Goal: Obtain resource: Download file/media

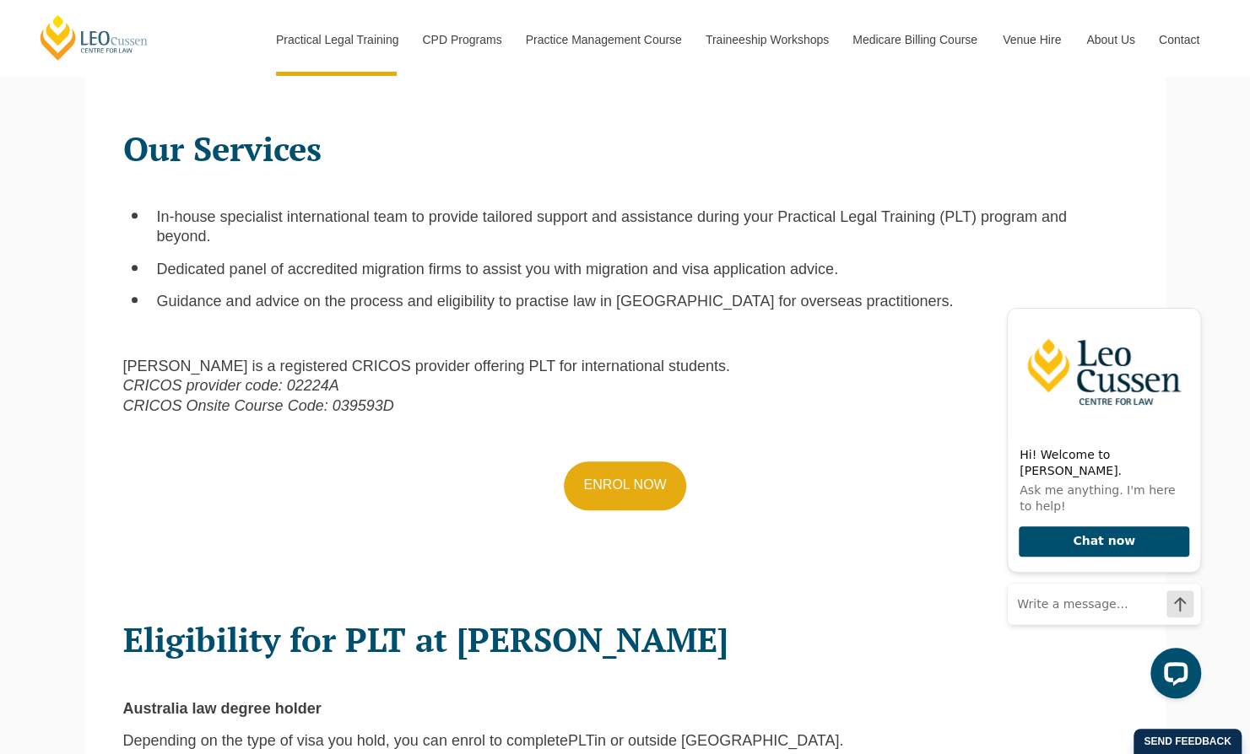
scroll to position [591, 0]
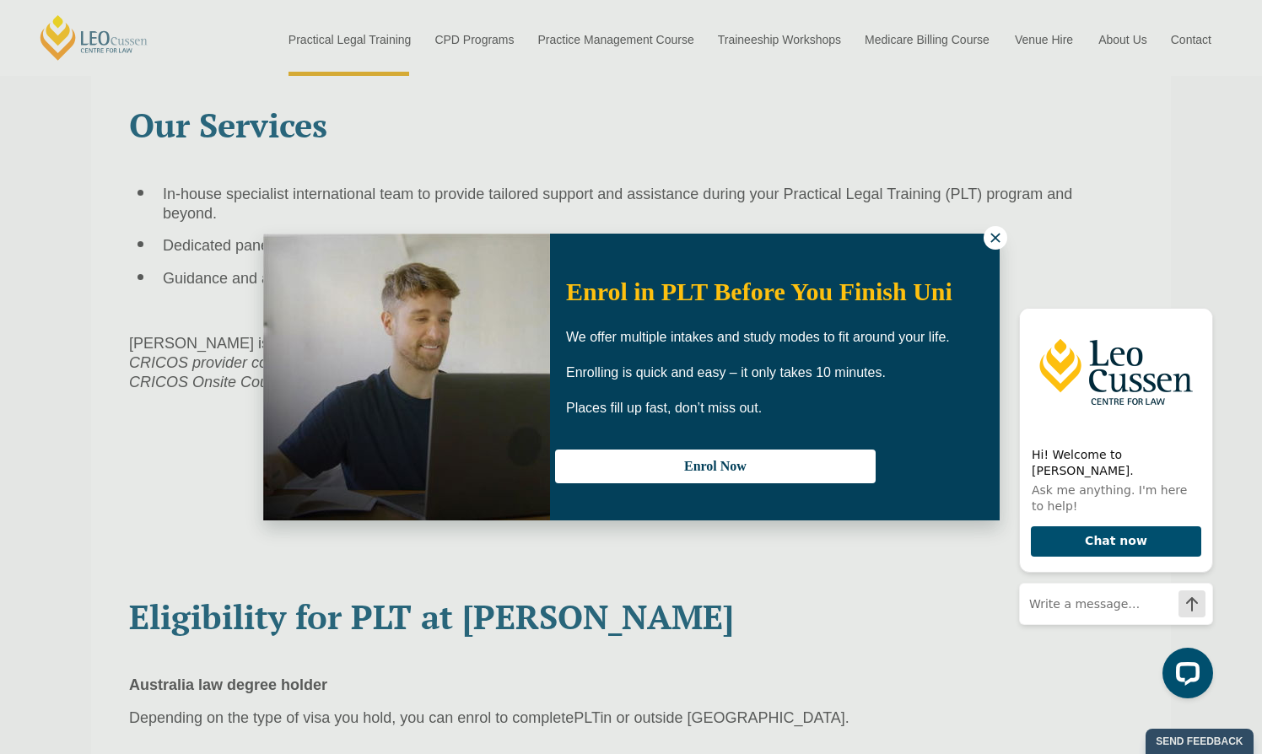
click at [1001, 240] on icon at bounding box center [995, 237] width 15 height 15
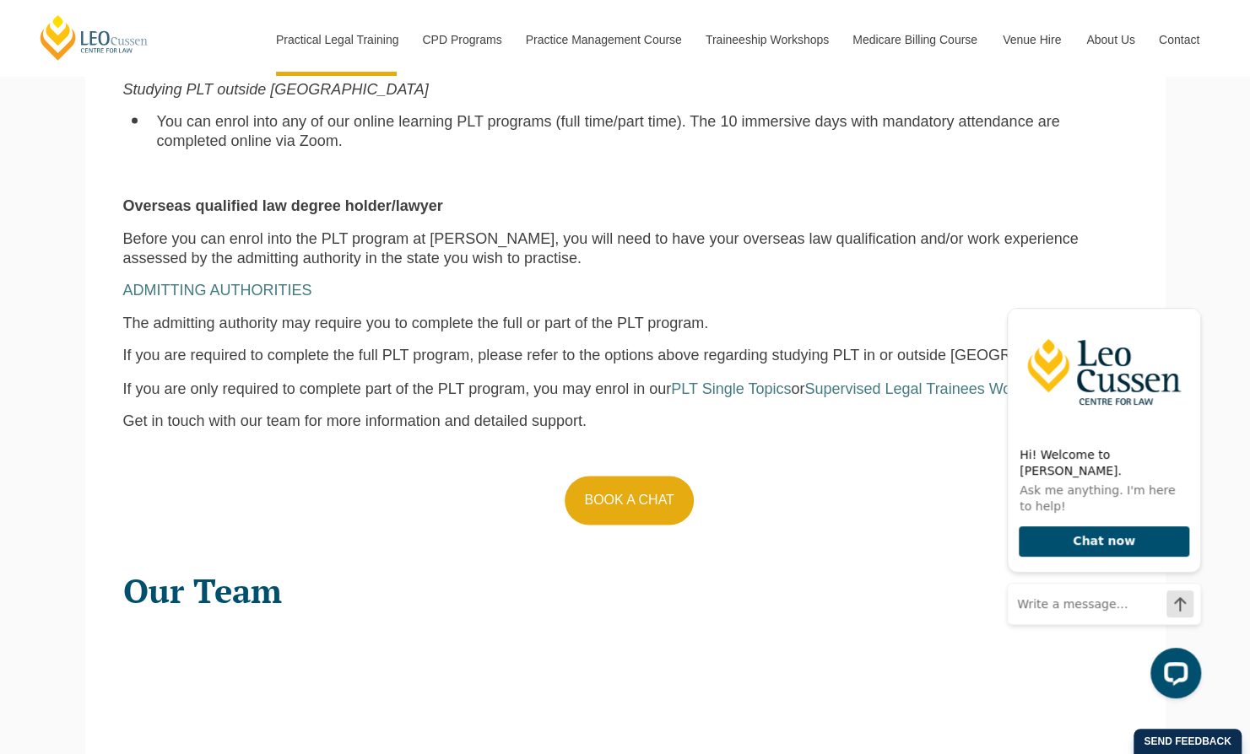
scroll to position [1519, 0]
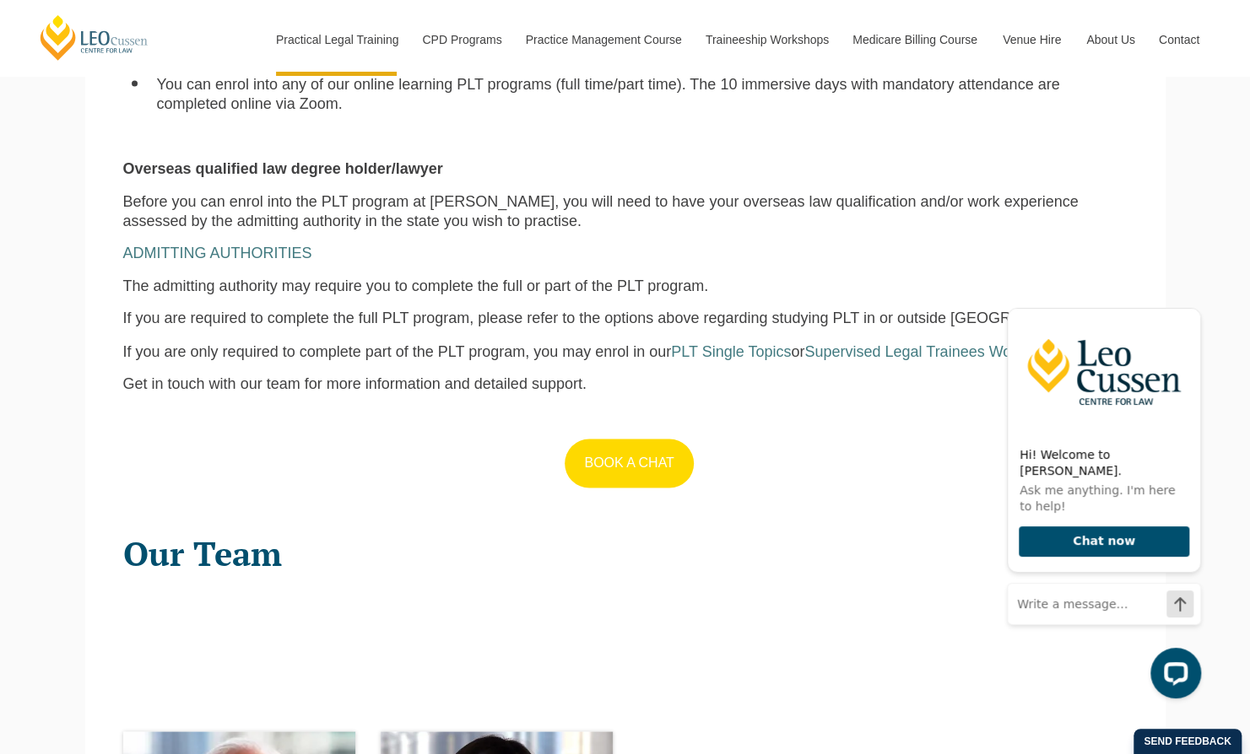
click at [660, 462] on link "BOOK A CHAT" at bounding box center [629, 463] width 128 height 49
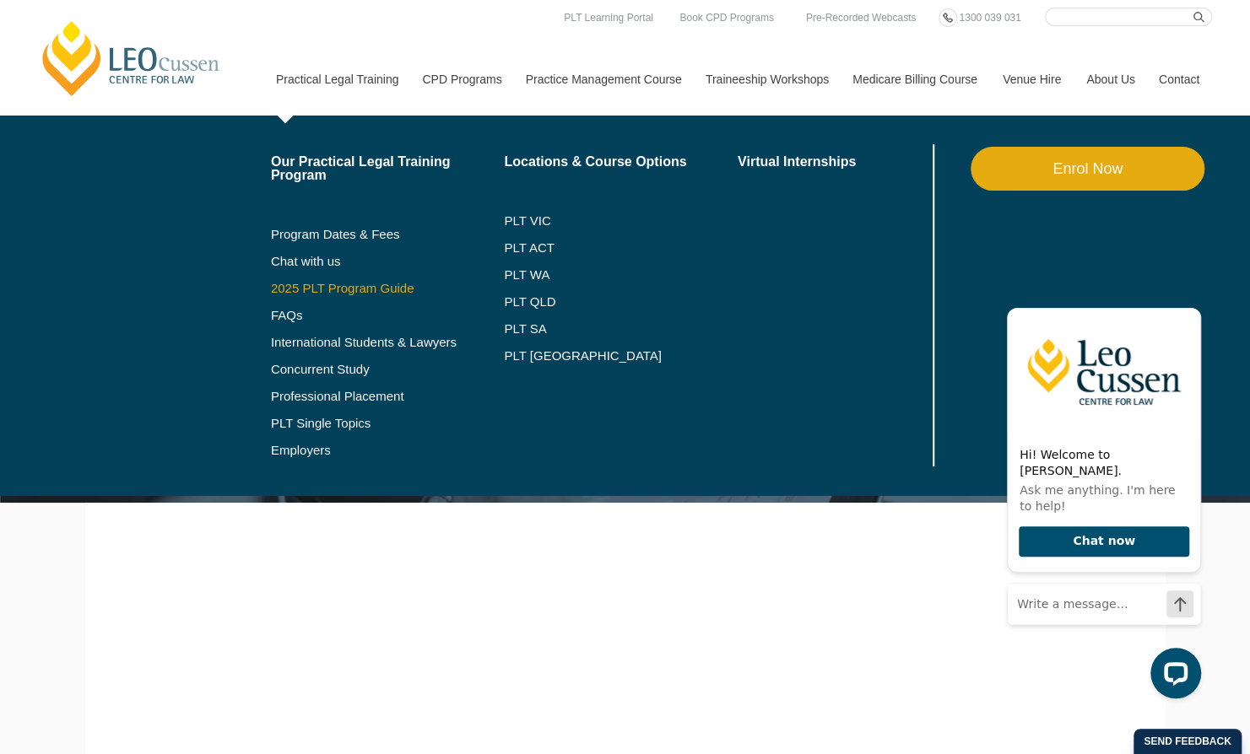
click at [326, 294] on link "2025 PLT Program Guide" at bounding box center [367, 289] width 192 height 14
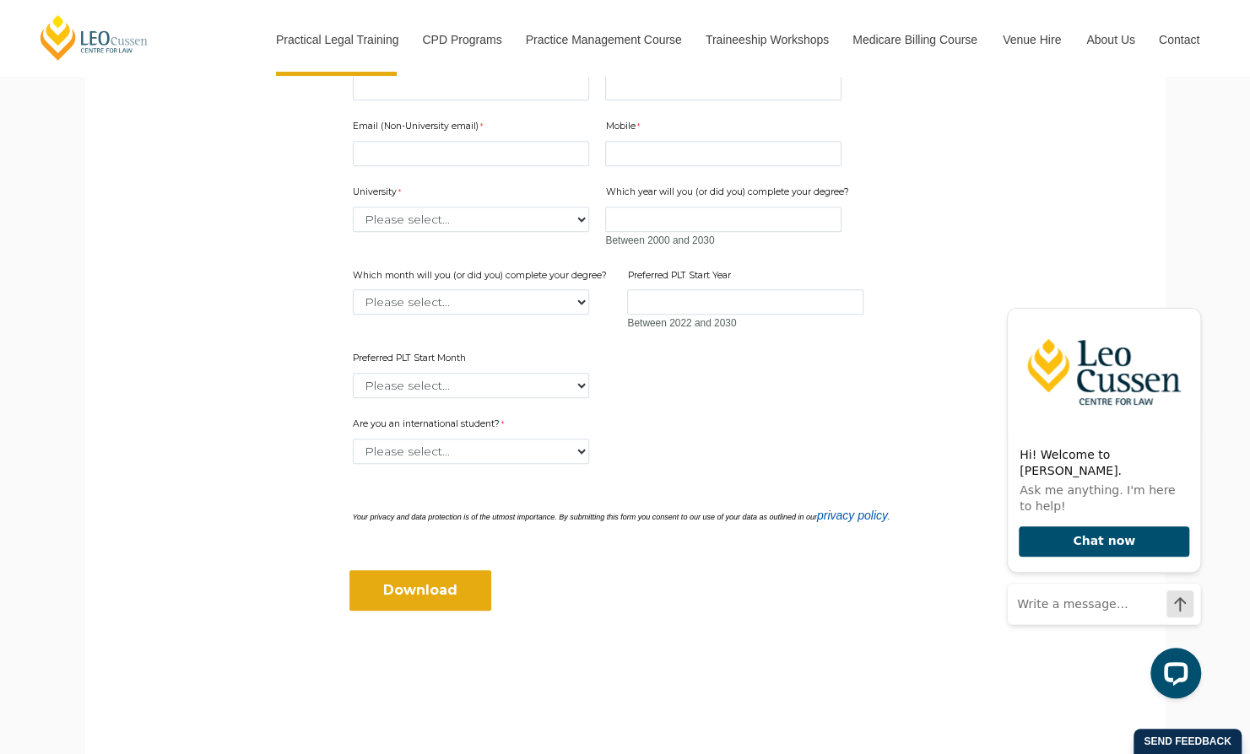
scroll to position [338, 0]
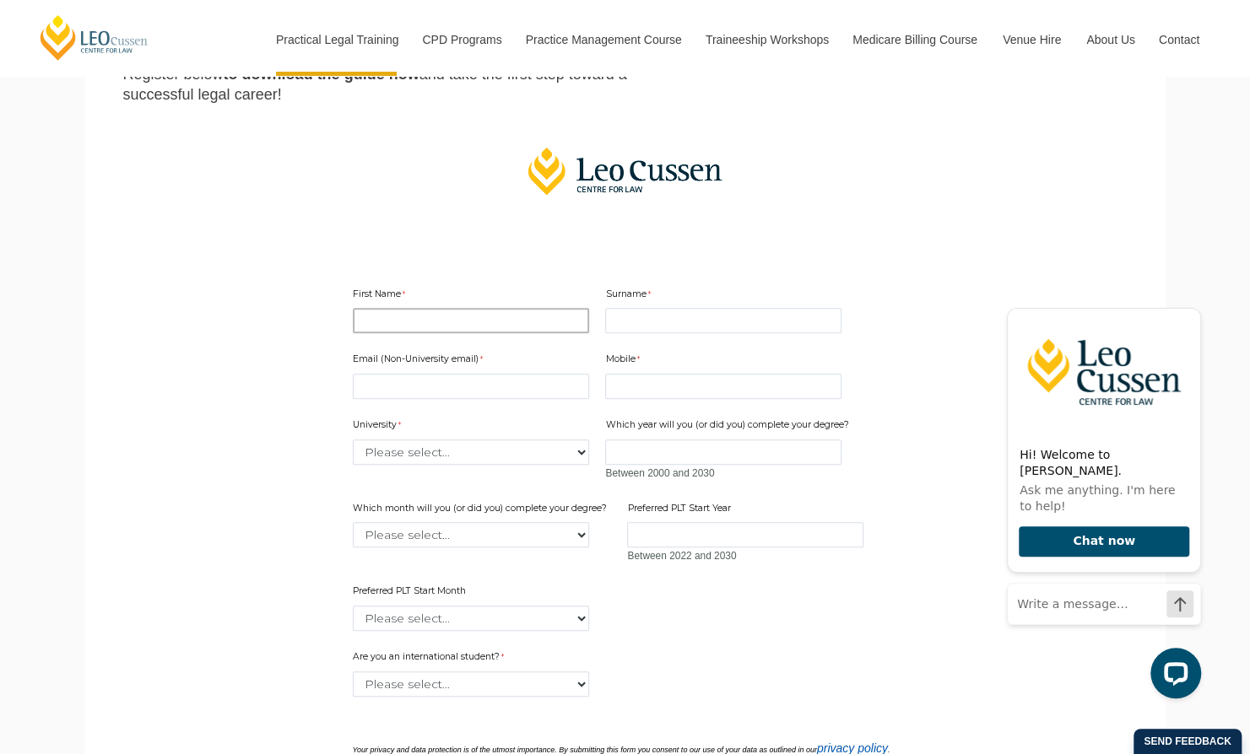
click at [454, 322] on input "First Name" at bounding box center [471, 320] width 236 height 25
type input "Ashvina"
type input "Sinnetamby"
type input "[EMAIL_ADDRESS][DOMAIN_NAME]"
type input "0416251610"
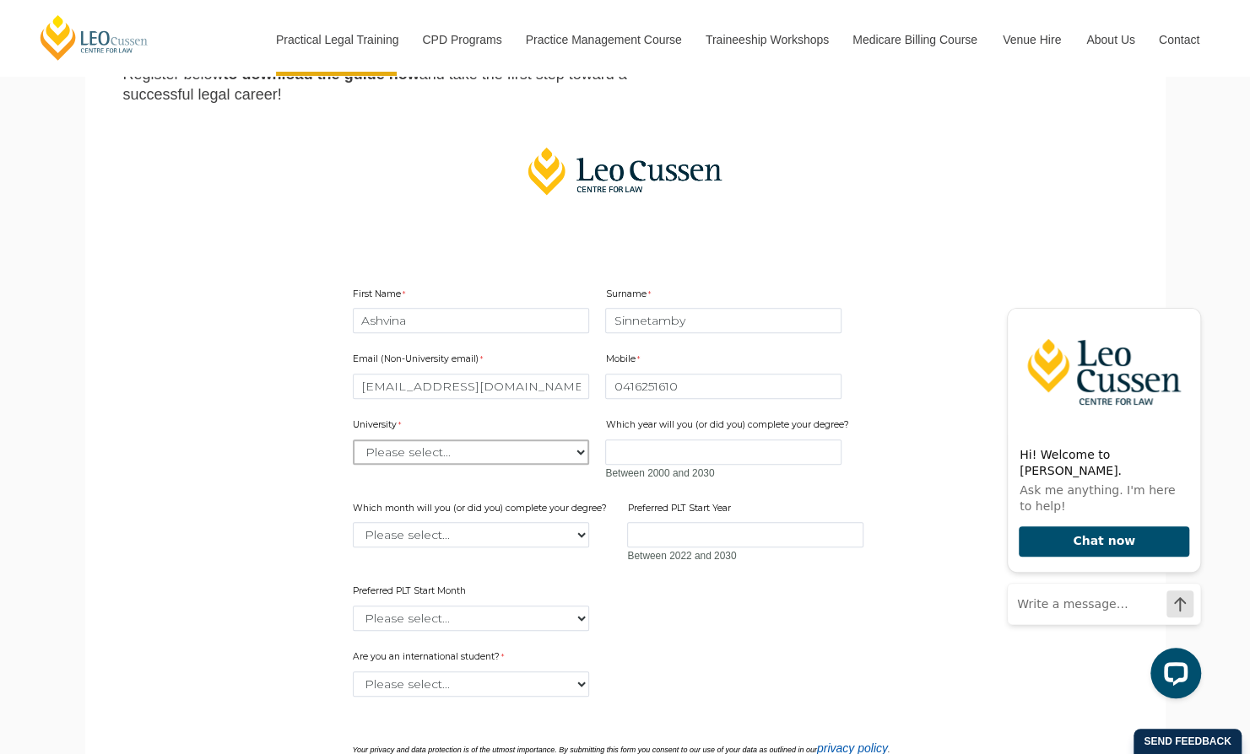
click at [473, 454] on select "Please select... [GEOGRAPHIC_DATA] [GEOGRAPHIC_DATA] [GEOGRAPHIC_DATA] [GEOGRAP…" at bounding box center [471, 452] width 236 height 25
select select "tfa_2220"
click at [353, 440] on select "Please select... [GEOGRAPHIC_DATA] [GEOGRAPHIC_DATA] [GEOGRAPHIC_DATA] [GEOGRAP…" at bounding box center [471, 452] width 236 height 25
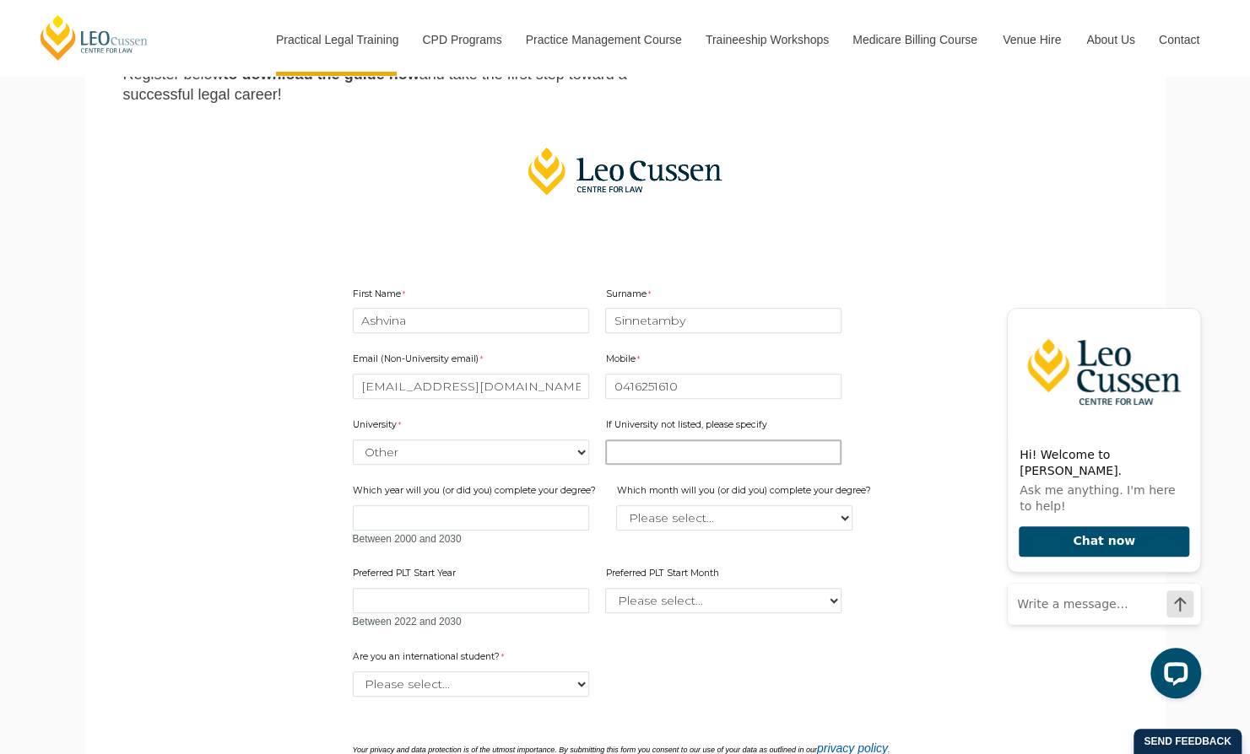
click at [629, 461] on input "If University not listed, please specify" at bounding box center [723, 452] width 236 height 25
click at [560, 521] on input "Which year will you (or did you) complete your degree?" at bounding box center [471, 517] width 236 height 25
type input "2021"
click at [672, 449] on input "If University not listed, please specify" at bounding box center [723, 452] width 236 height 25
type input "University of London"
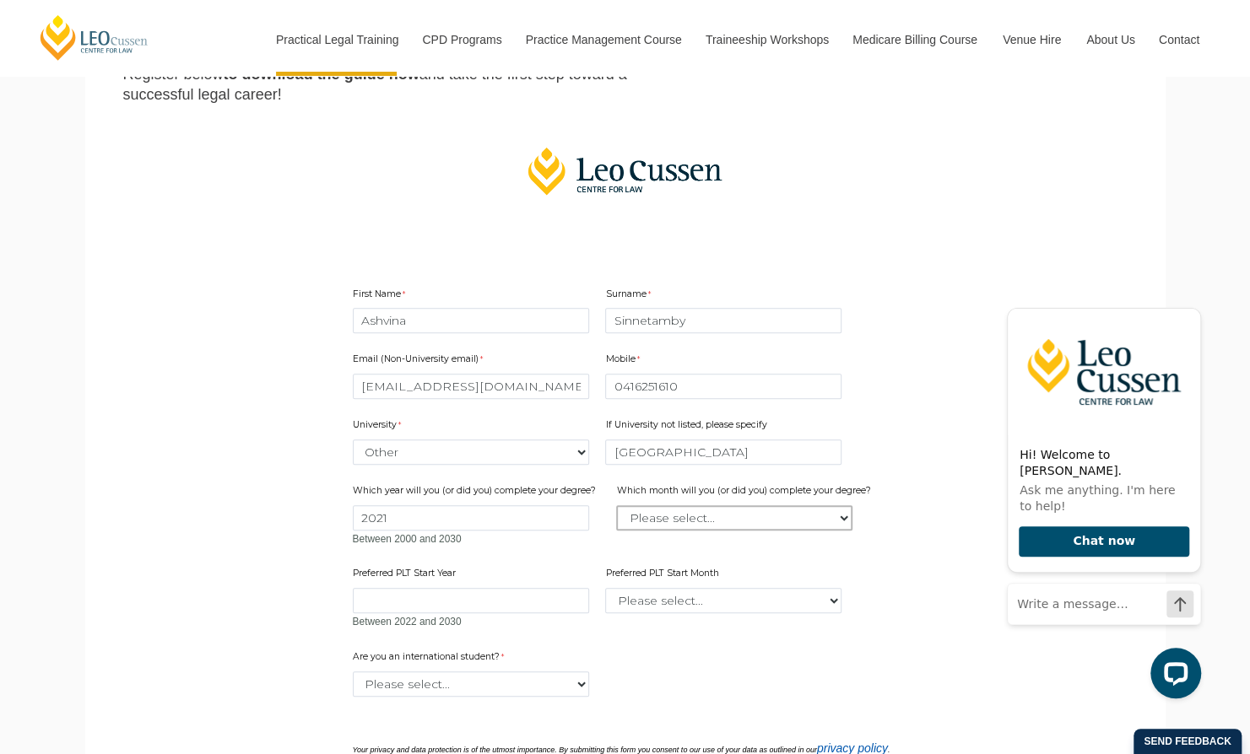
click at [754, 521] on select "Please select... January February March April May June July August September Oc…" at bounding box center [734, 517] width 236 height 25
select select "tfa_2230"
click at [616, 505] on select "Please select... January February March April May June July August September Oc…" at bounding box center [734, 517] width 236 height 25
click at [531, 603] on input "Preferred PLT Start Year" at bounding box center [471, 600] width 236 height 25
type input "2025"
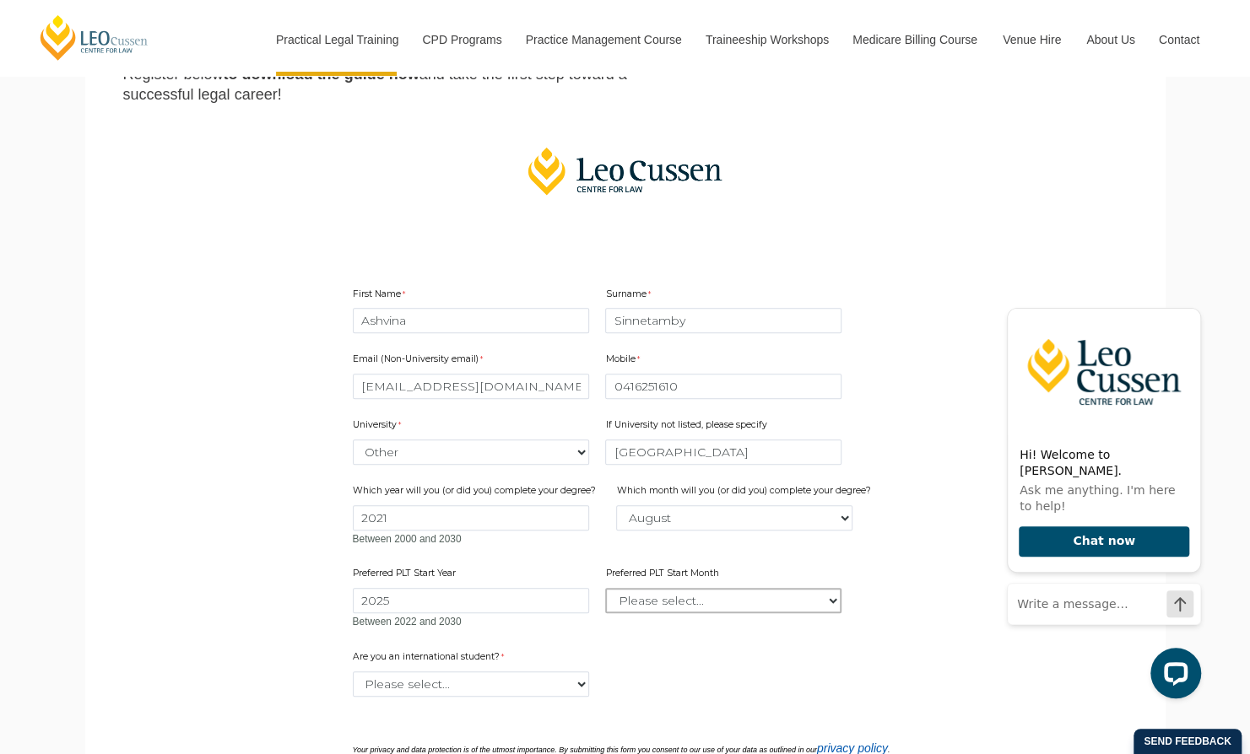
click at [633, 602] on select "Please select... January February March April May June July August September Oc…" at bounding box center [723, 600] width 236 height 25
click at [605, 588] on select "Please select... January February March April May June July August September Oc…" at bounding box center [723, 600] width 236 height 25
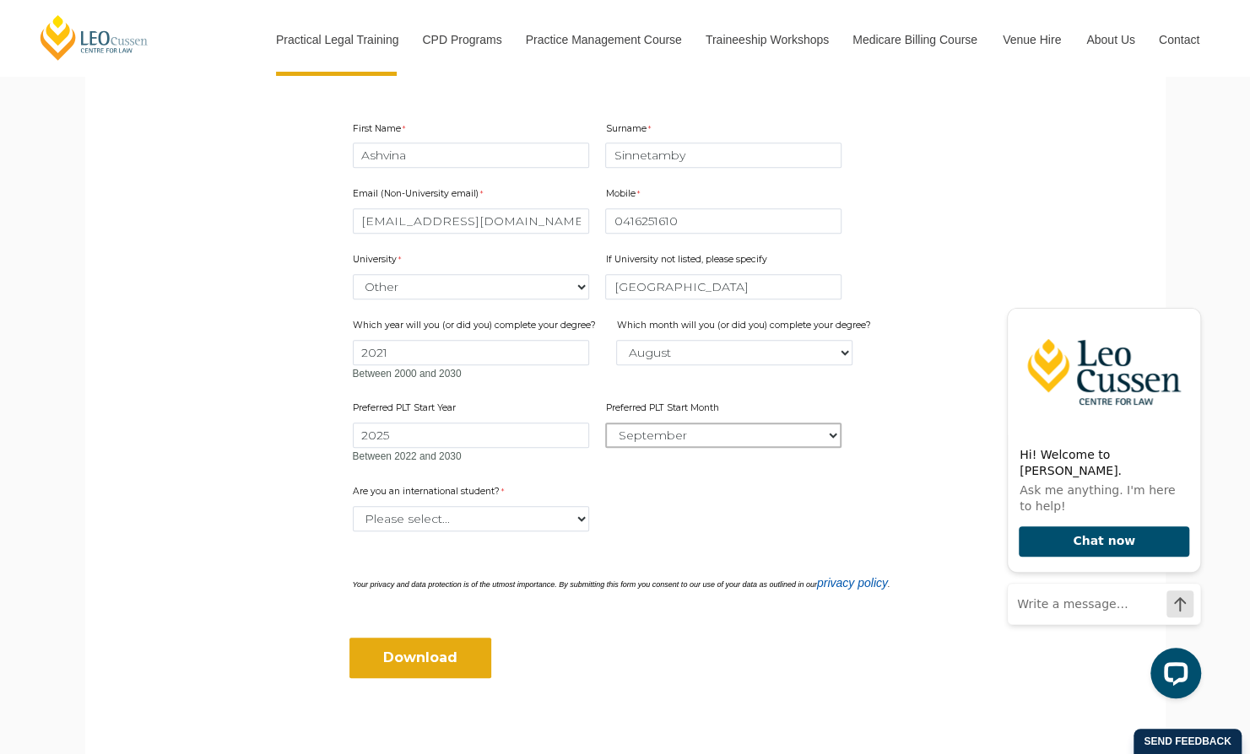
scroll to position [506, 0]
click at [722, 438] on select "Please select... January February March April May June July August September Oc…" at bounding box center [723, 431] width 236 height 25
select select "tfa_2344"
click at [605, 419] on select "Please select... January February March April May June July August September Oc…" at bounding box center [723, 431] width 236 height 25
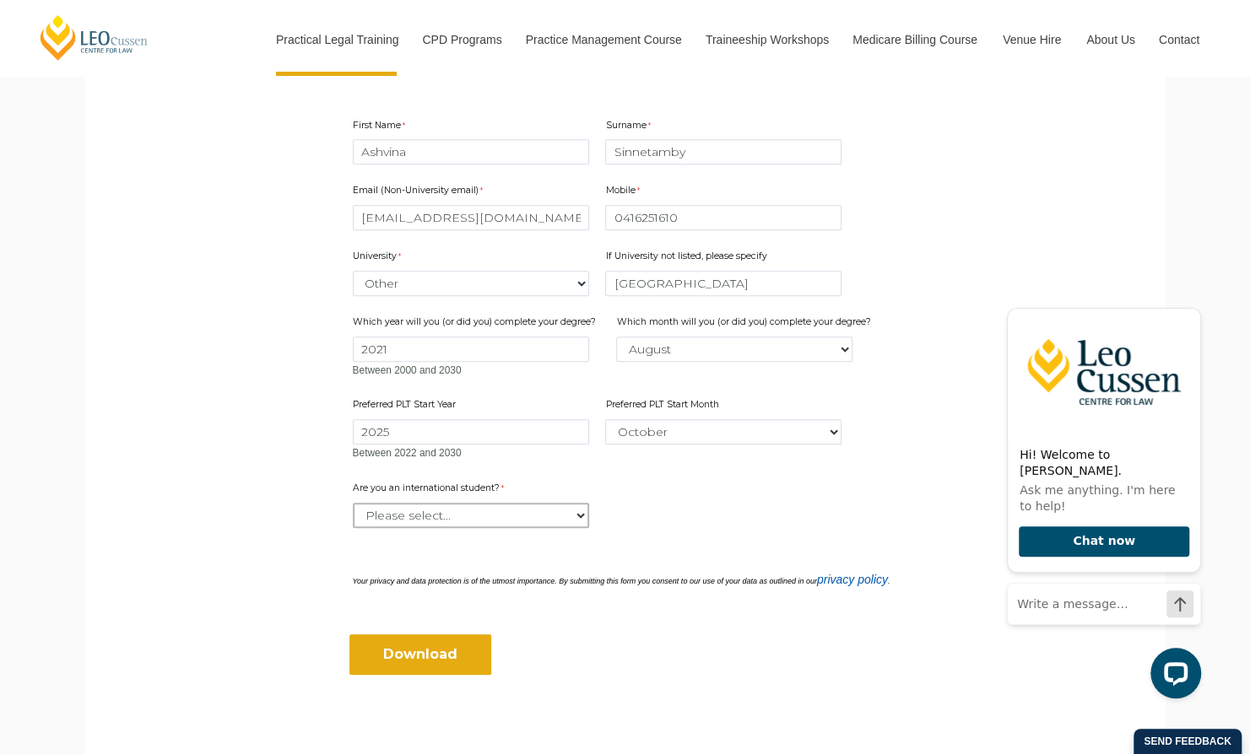
click at [479, 508] on select "Please select... Yes No" at bounding box center [471, 515] width 236 height 25
select select "tfa_59"
click at [353, 503] on select "Please select... Yes No" at bounding box center [471, 515] width 236 height 25
click at [434, 662] on input "Download" at bounding box center [420, 655] width 142 height 41
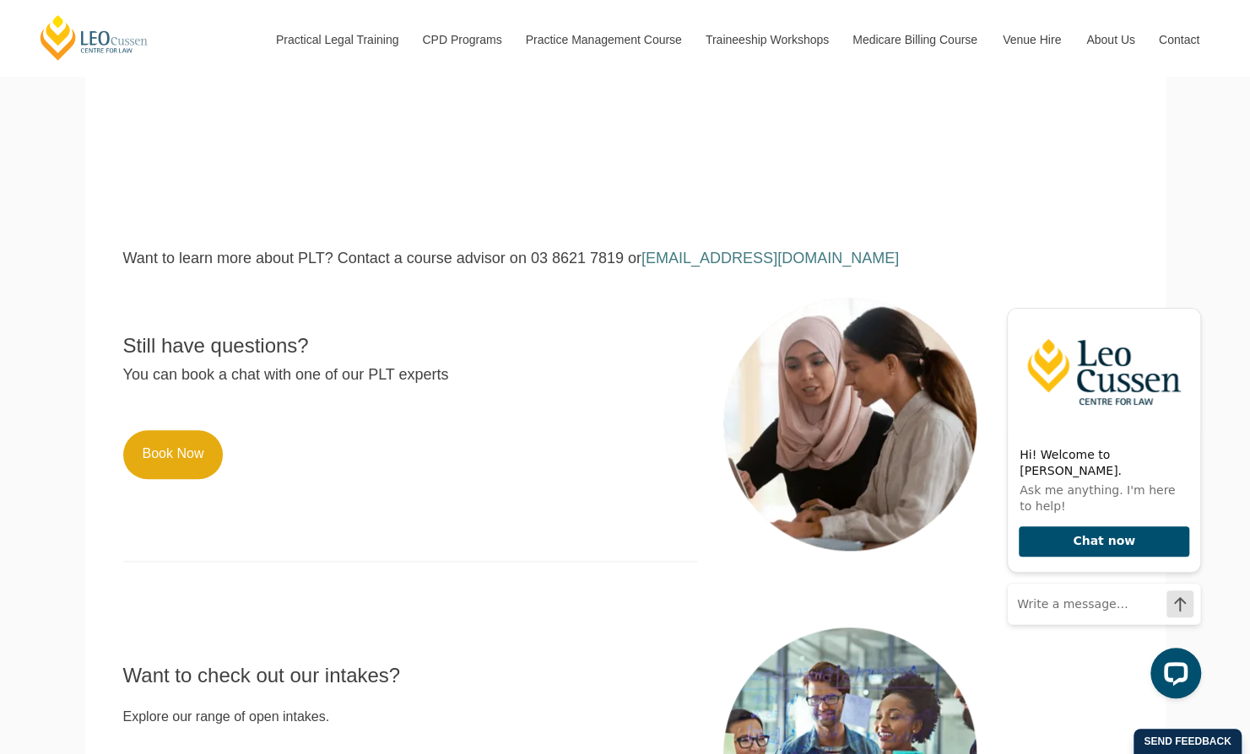
scroll to position [338, 0]
